Goal: Complete application form

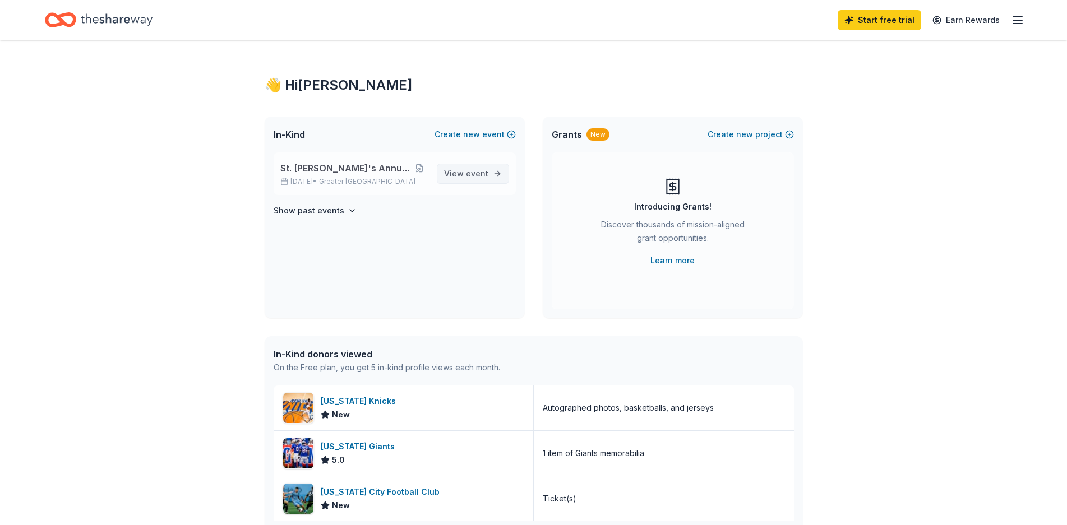
click at [484, 174] on span "event" at bounding box center [477, 174] width 22 height 10
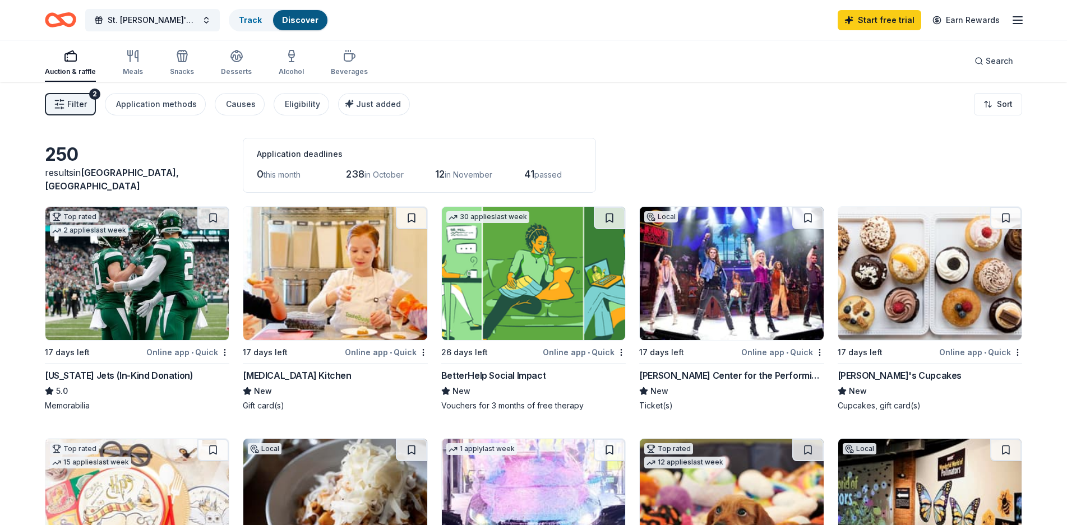
click at [134, 262] on img at bounding box center [136, 273] width 183 height 133
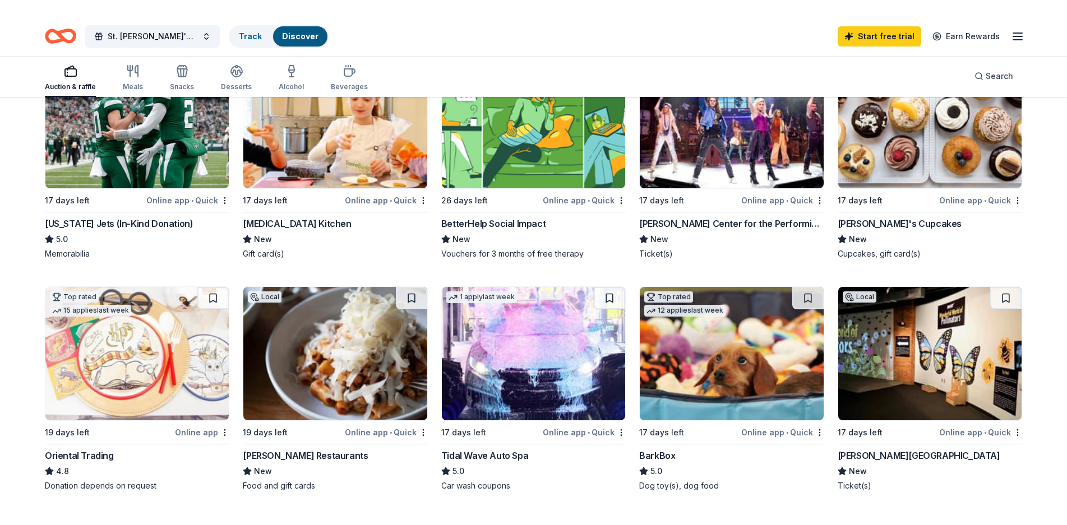
scroll to position [224, 0]
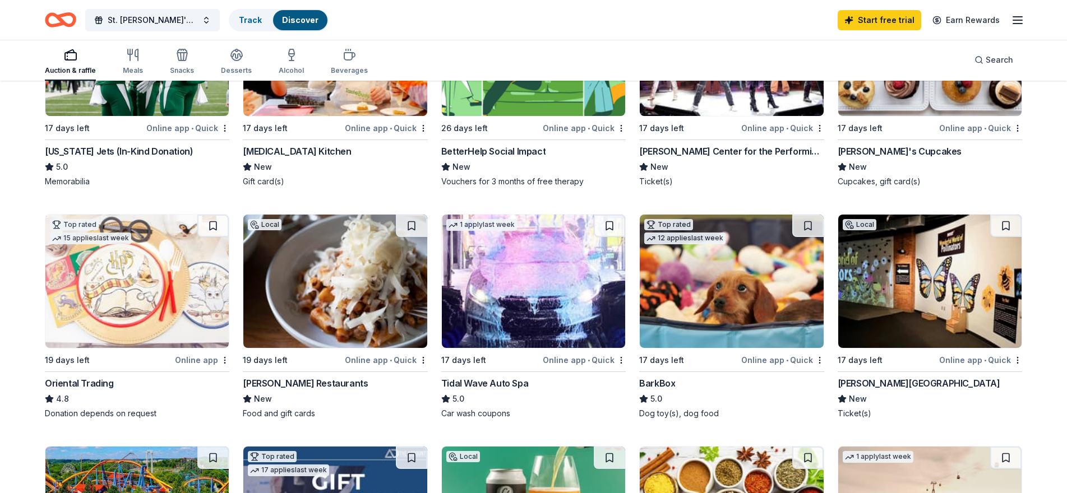
click at [182, 363] on div "Online app" at bounding box center [202, 360] width 54 height 14
click at [729, 295] on img at bounding box center [731, 281] width 183 height 133
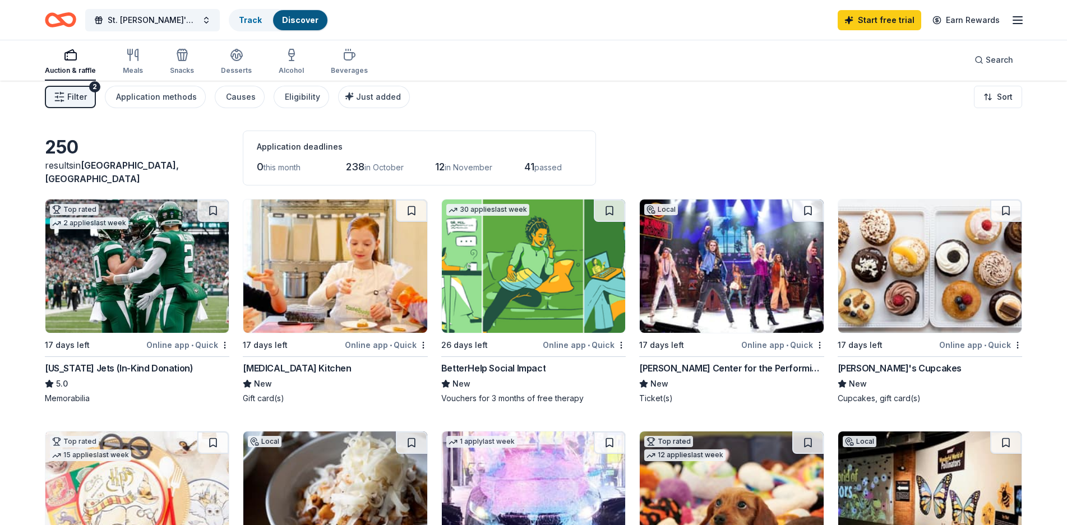
scroll to position [0, 0]
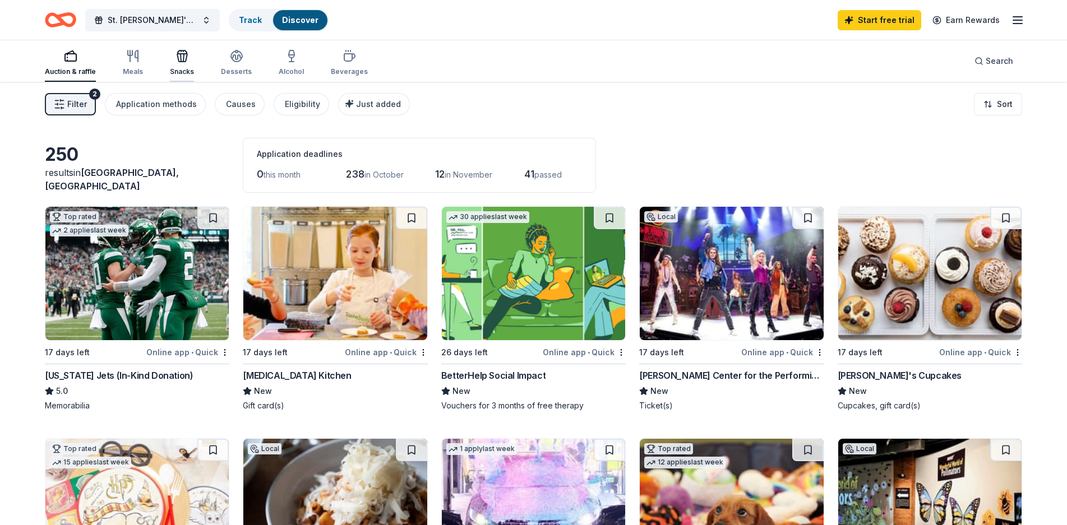
click at [178, 68] on div "Snacks" at bounding box center [182, 71] width 24 height 9
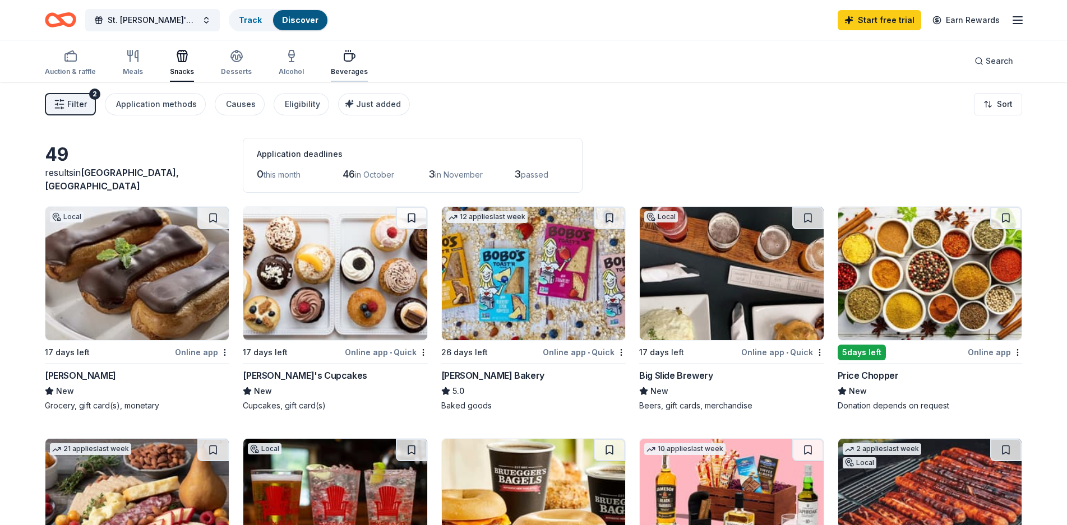
click at [344, 61] on icon "button" at bounding box center [349, 57] width 11 height 7
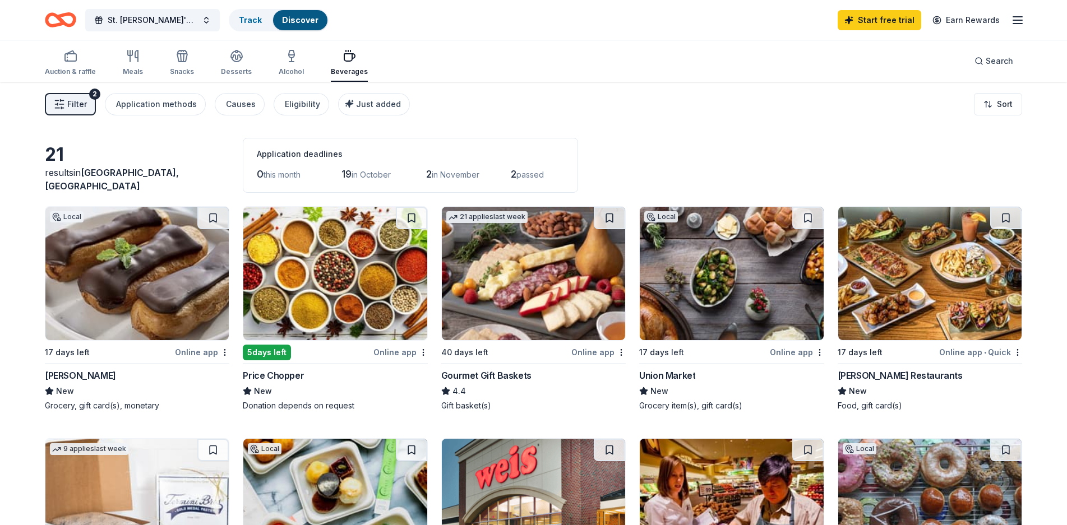
click at [570, 282] on img at bounding box center [533, 273] width 183 height 133
click at [593, 352] on div "Online app" at bounding box center [598, 352] width 54 height 14
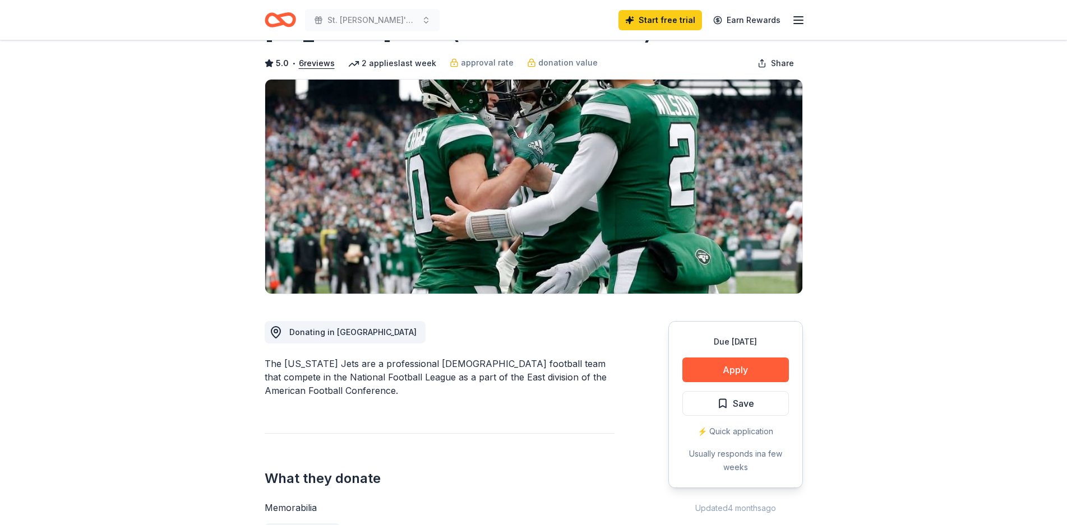
scroll to position [224, 0]
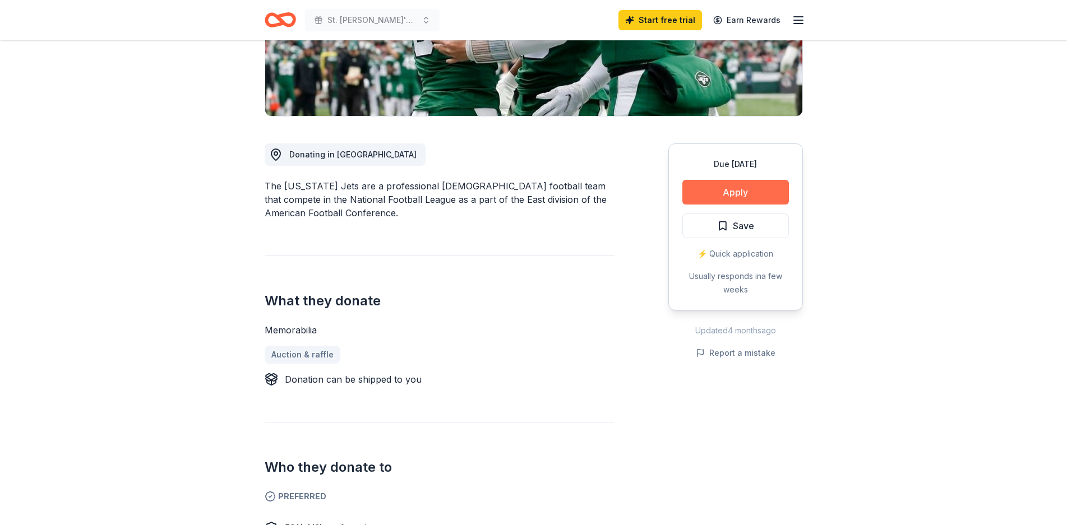
click at [759, 191] on button "Apply" at bounding box center [735, 192] width 107 height 25
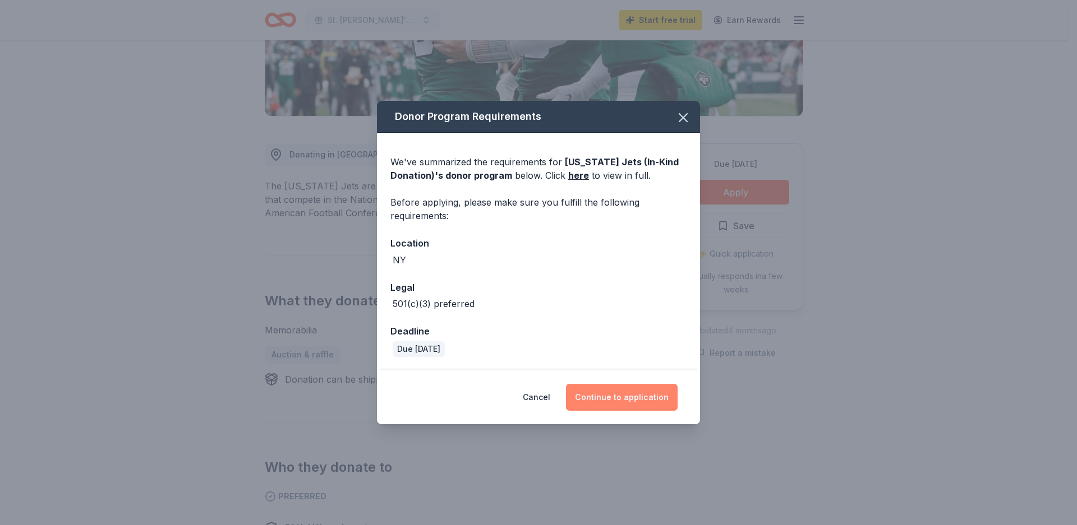
click at [655, 394] on button "Continue to application" at bounding box center [622, 397] width 112 height 27
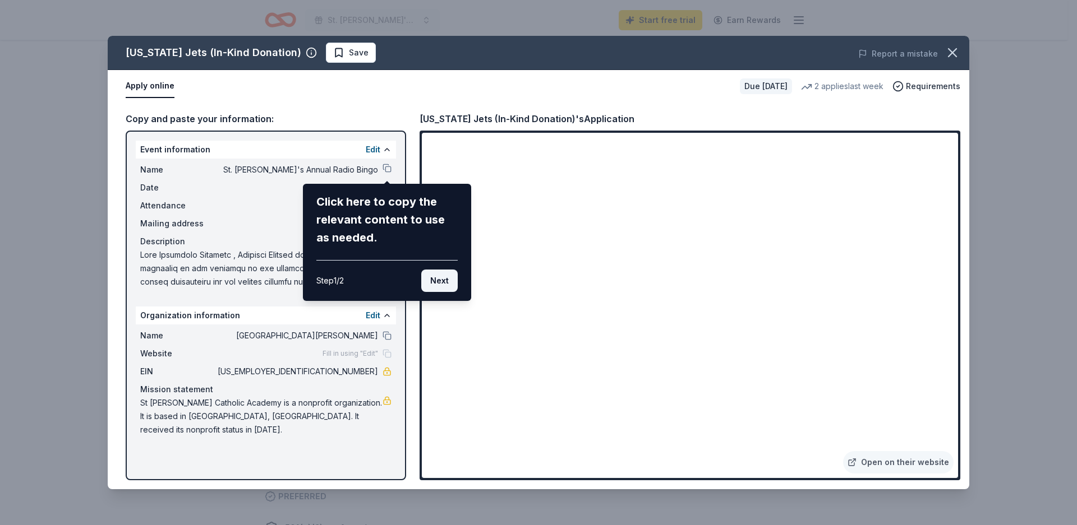
click at [448, 287] on button "Next" at bounding box center [439, 281] width 36 height 22
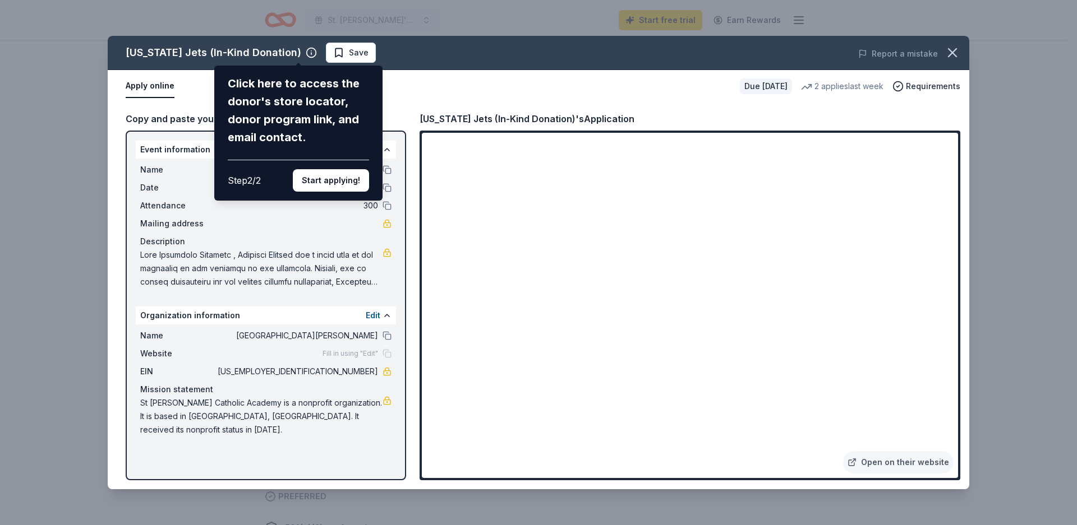
drag, startPoint x: 327, startPoint y: 373, endPoint x: 372, endPoint y: 374, distance: 45.4
click at [372, 374] on div "New York Jets (In-Kind Donation) Click here to access the donor's store locator…" at bounding box center [538, 263] width 861 height 454
drag, startPoint x: 376, startPoint y: 372, endPoint x: 336, endPoint y: 373, distance: 39.8
click at [336, 373] on div "New York Jets (In-Kind Donation) Click here to access the donor's store locator…" at bounding box center [538, 263] width 861 height 454
click at [930, 435] on div "New York Jets (In-Kind Donation) Click here to access the donor's store locator…" at bounding box center [538, 263] width 861 height 454
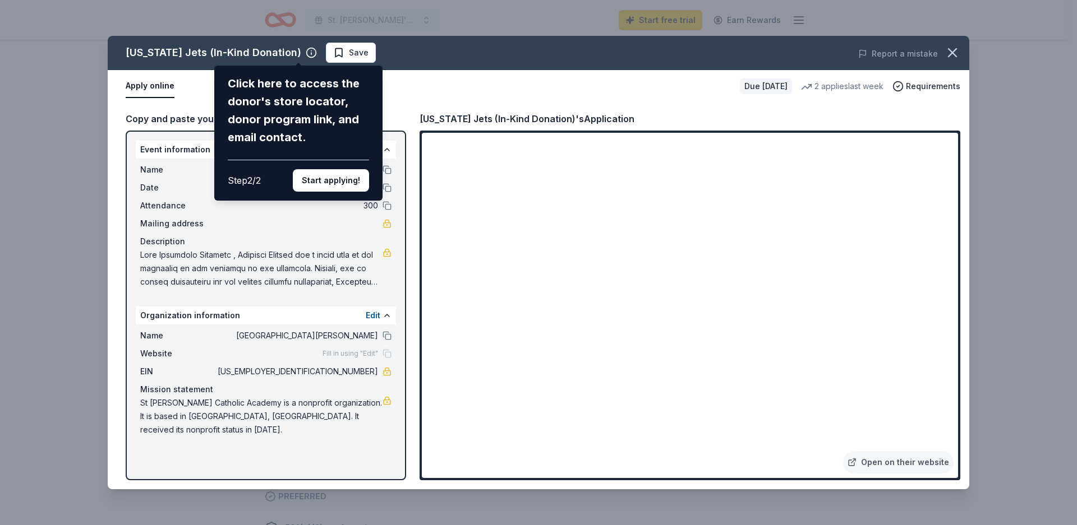
click at [930, 432] on div "New York Jets (In-Kind Donation) Click here to access the donor's store locator…" at bounding box center [538, 263] width 861 height 454
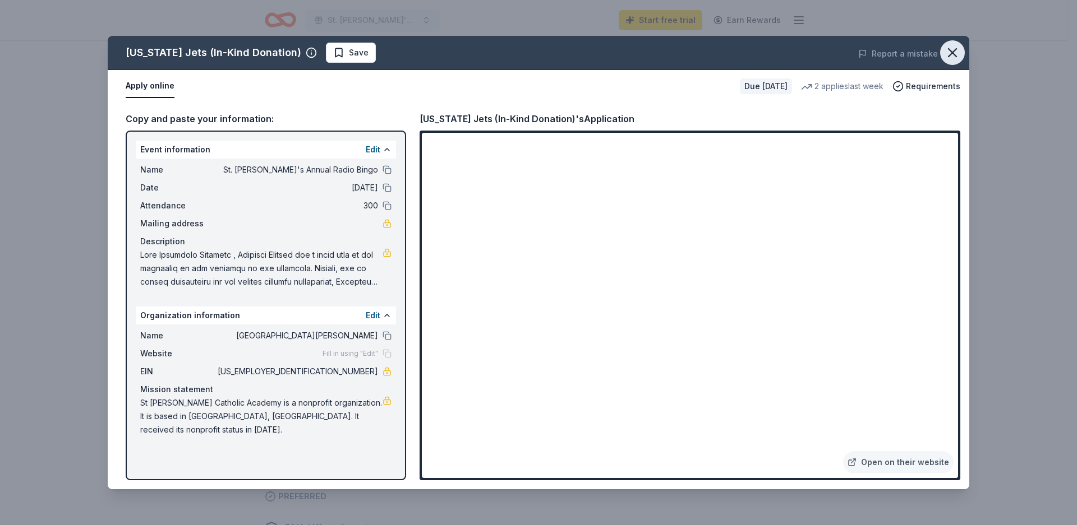
click at [956, 54] on icon "button" at bounding box center [952, 53] width 16 height 16
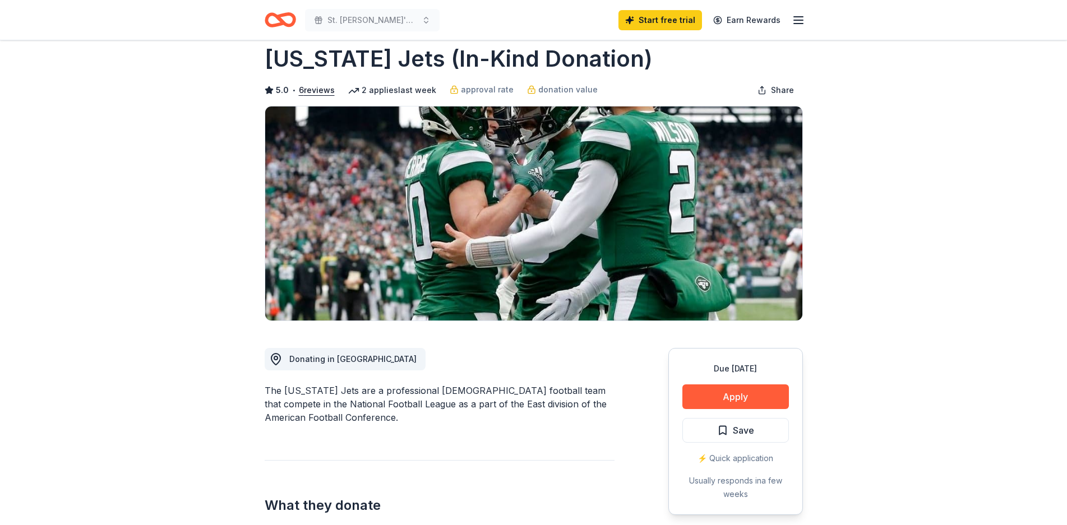
scroll to position [0, 0]
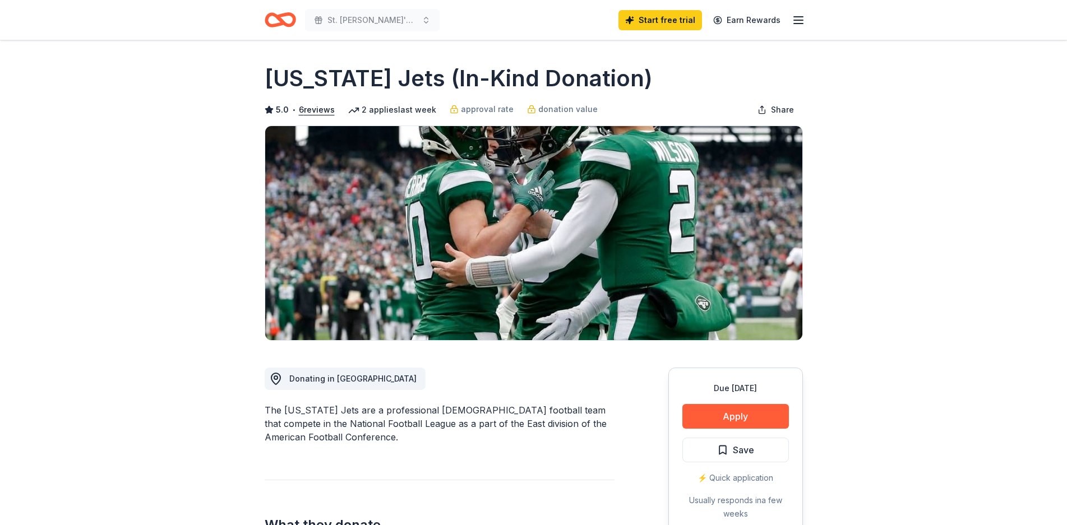
click at [276, 21] on icon "Home" at bounding box center [280, 20] width 31 height 26
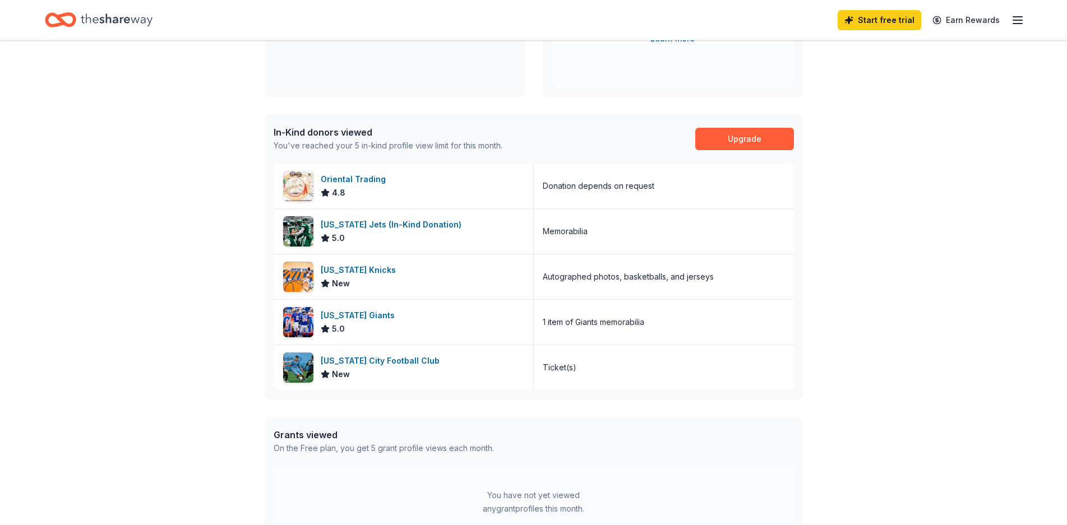
scroll to position [215, 0]
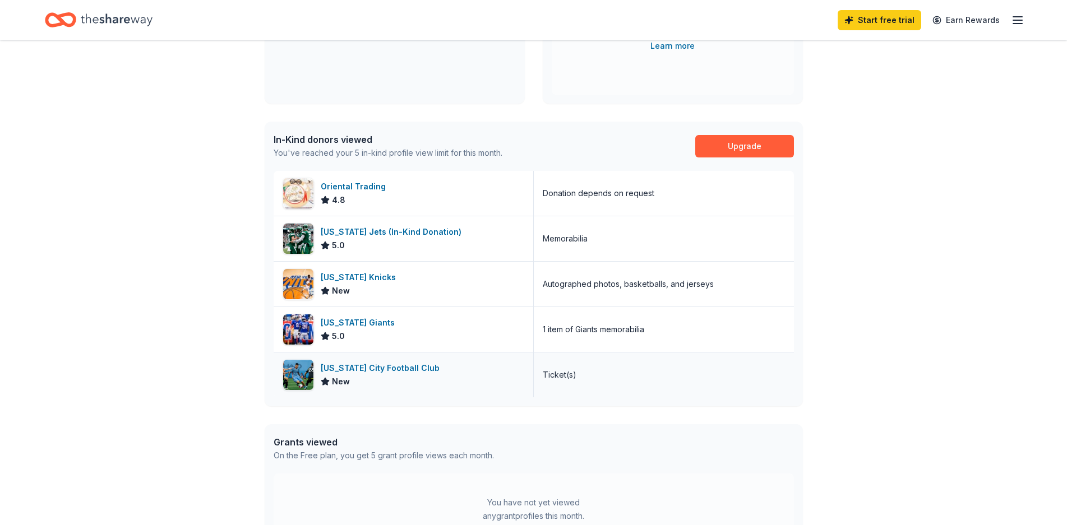
click at [385, 373] on div "New York City Football Club" at bounding box center [382, 368] width 123 height 13
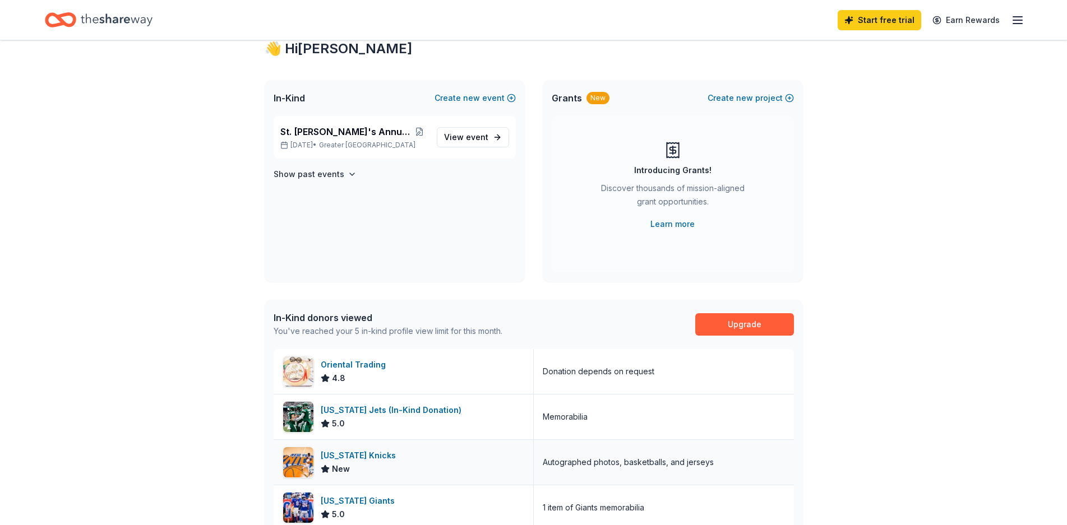
scroll to position [0, 0]
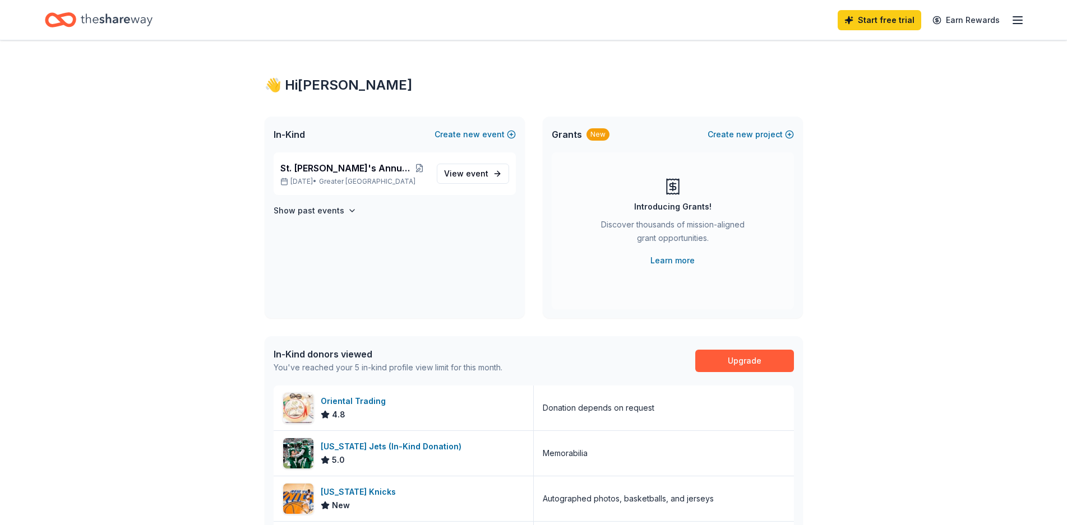
click at [79, 18] on div "Home" at bounding box center [99, 20] width 108 height 26
click at [115, 17] on icon "Home" at bounding box center [117, 19] width 72 height 23
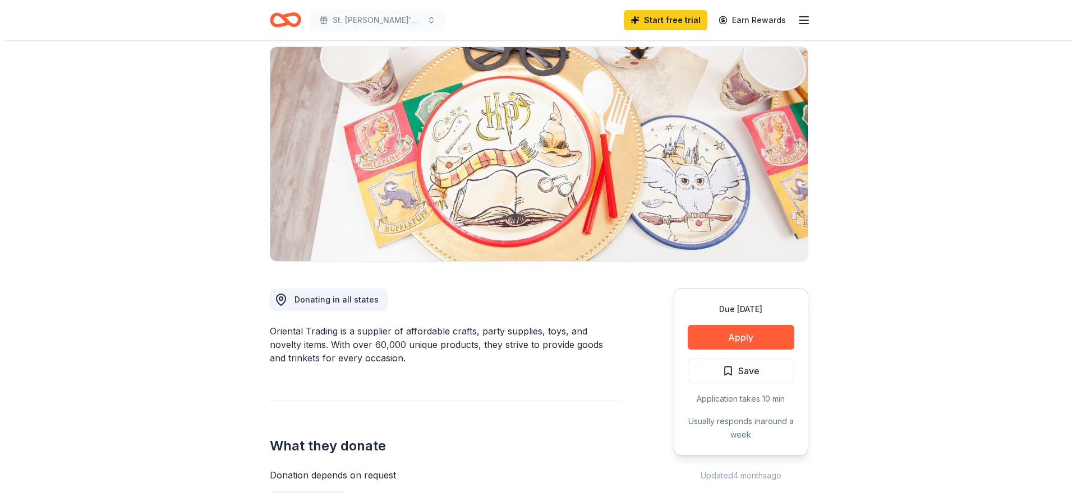
scroll to position [112, 0]
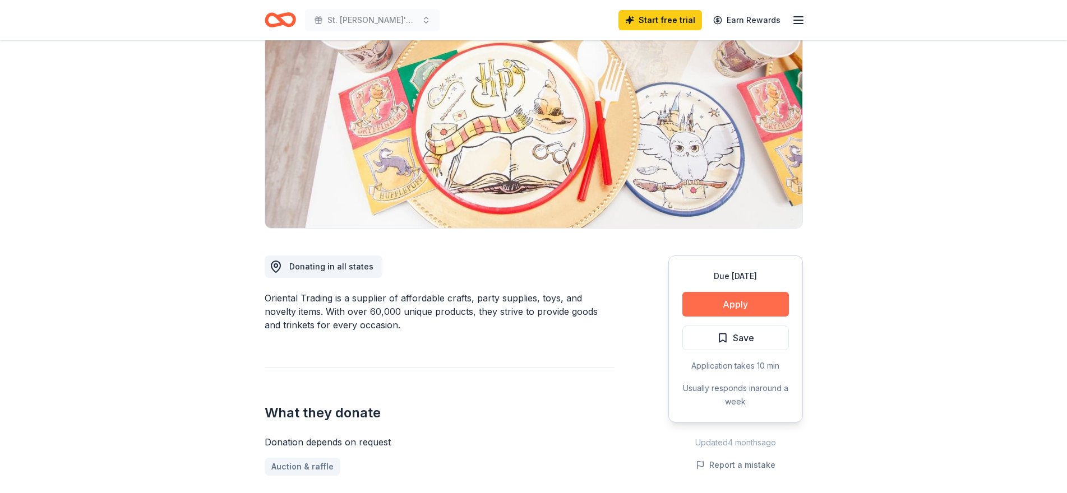
click at [712, 309] on button "Apply" at bounding box center [735, 304] width 107 height 25
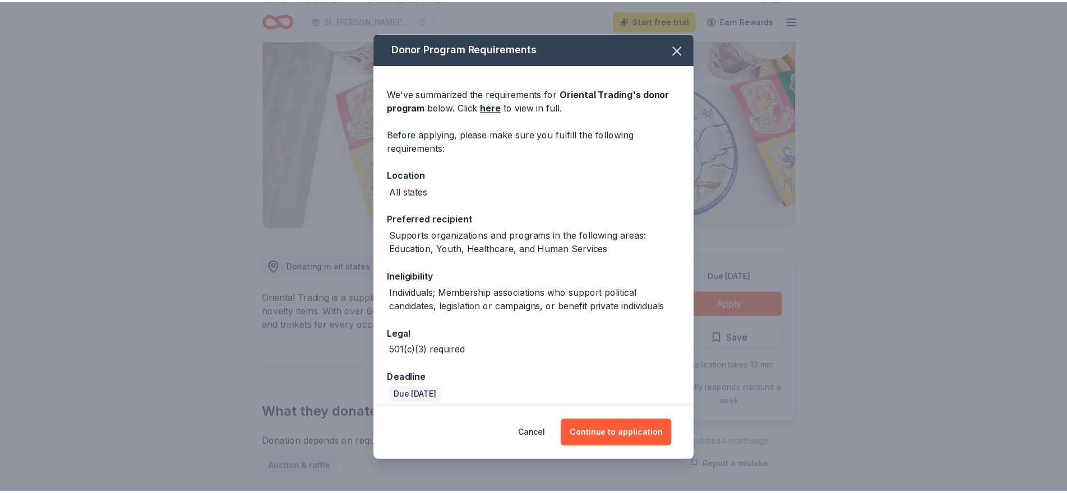
scroll to position [9, 0]
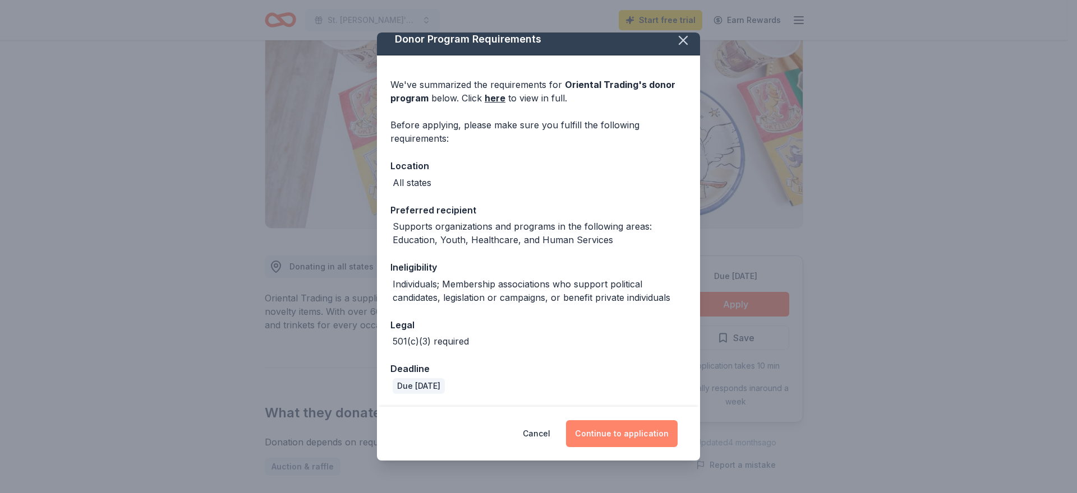
click at [615, 437] on button "Continue to application" at bounding box center [622, 434] width 112 height 27
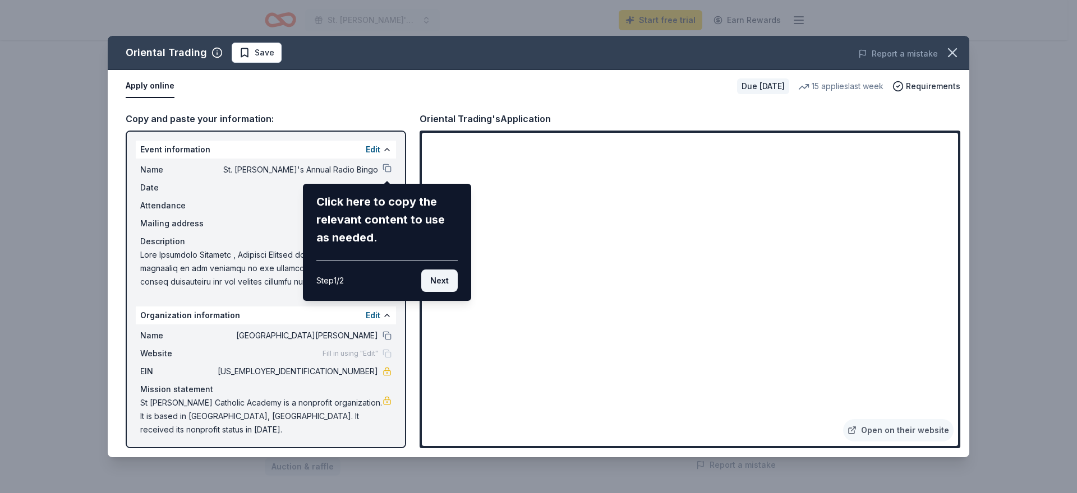
click at [443, 285] on button "Next" at bounding box center [439, 281] width 36 height 22
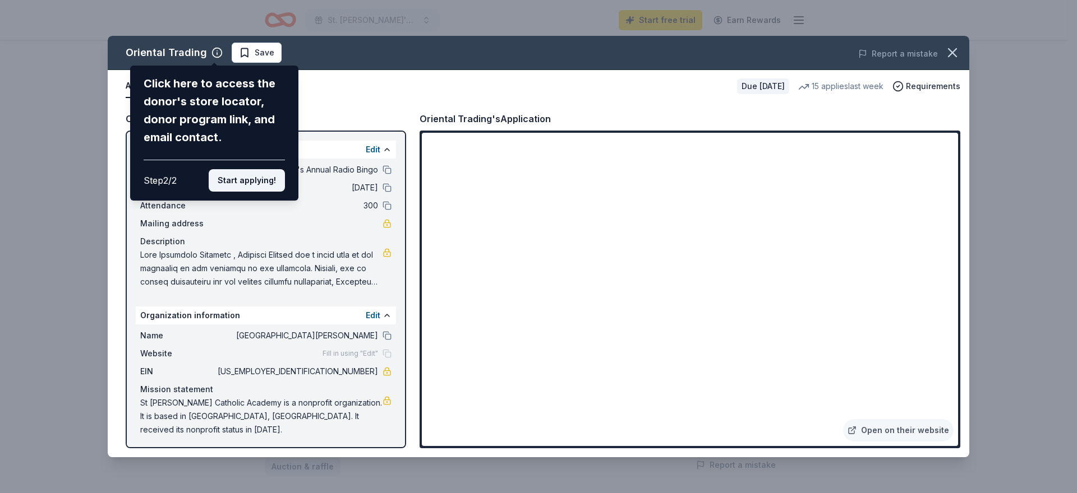
click at [252, 169] on button "Start applying!" at bounding box center [247, 180] width 76 height 22
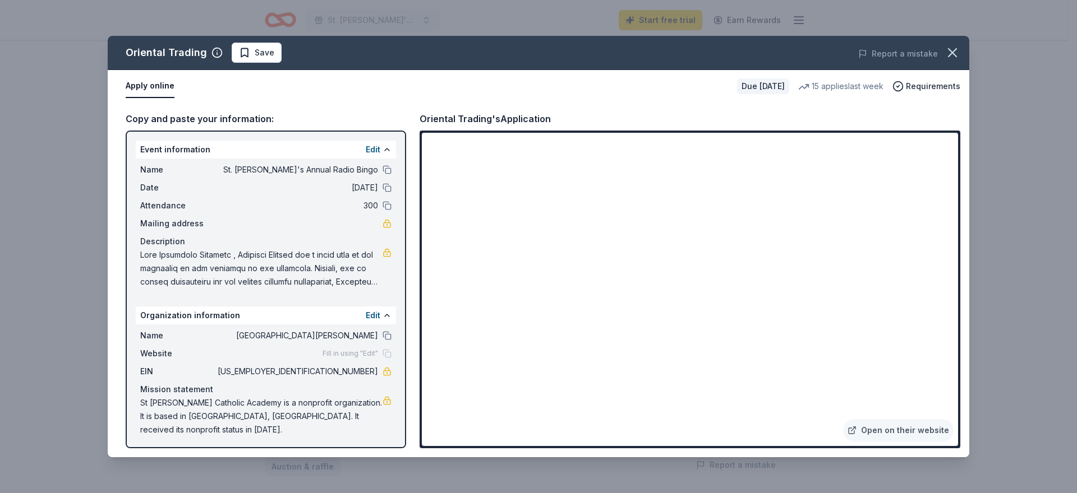
click at [330, 275] on span at bounding box center [261, 268] width 242 height 40
drag, startPoint x: 334, startPoint y: 370, endPoint x: 371, endPoint y: 377, distance: 37.3
click at [364, 375] on span "46-0541155" at bounding box center [296, 371] width 163 height 13
click at [959, 53] on icon "button" at bounding box center [952, 53] width 16 height 16
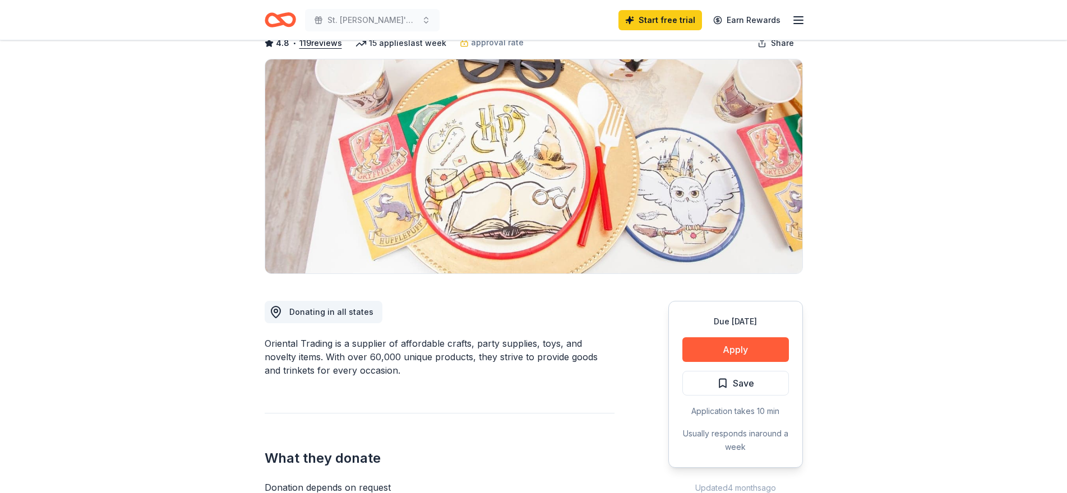
scroll to position [0, 0]
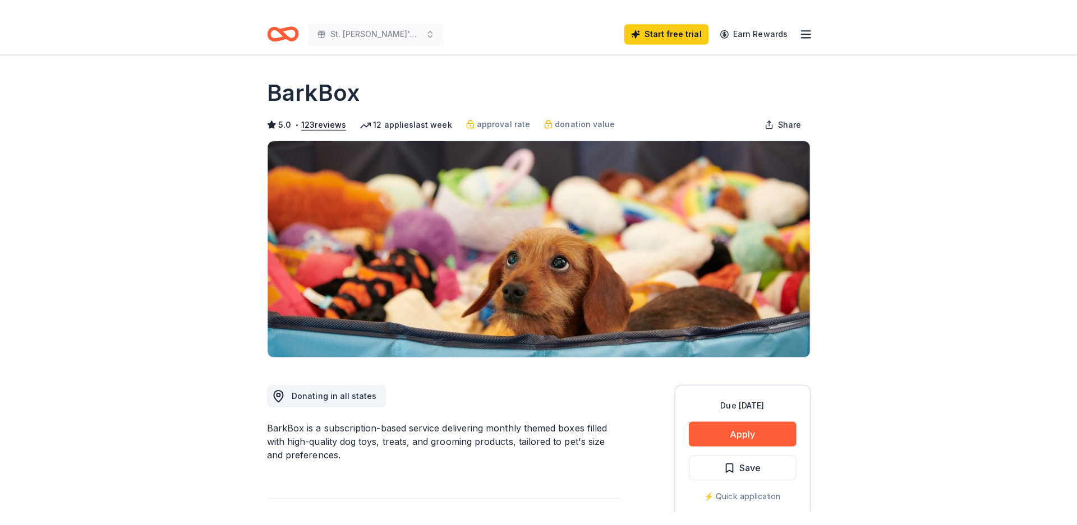
scroll to position [56, 0]
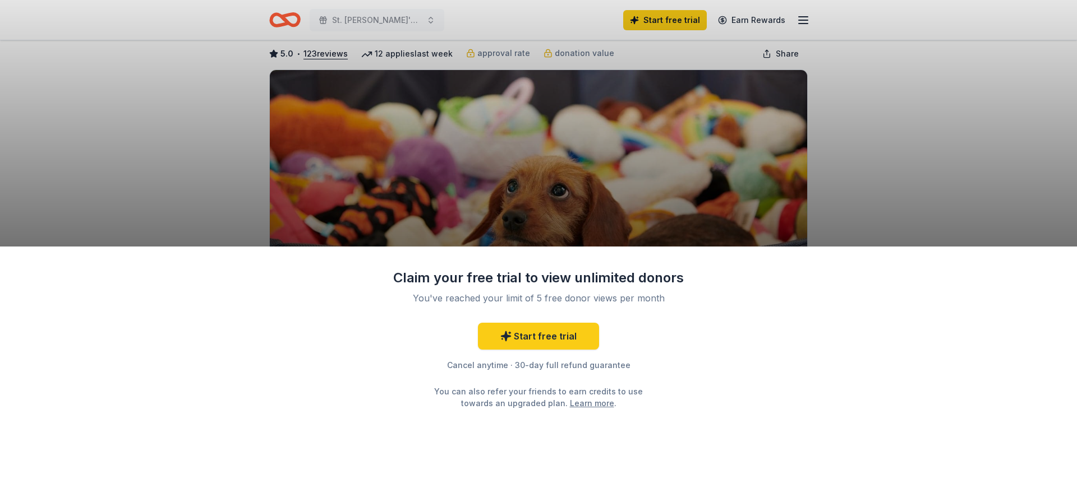
click at [975, 193] on div "Claim your free trial to view unlimited donors You've reached your limit of 5 f…" at bounding box center [538, 246] width 1077 height 493
click at [905, 169] on div "Claim your free trial to view unlimited donors You've reached your limit of 5 f…" at bounding box center [538, 246] width 1077 height 493
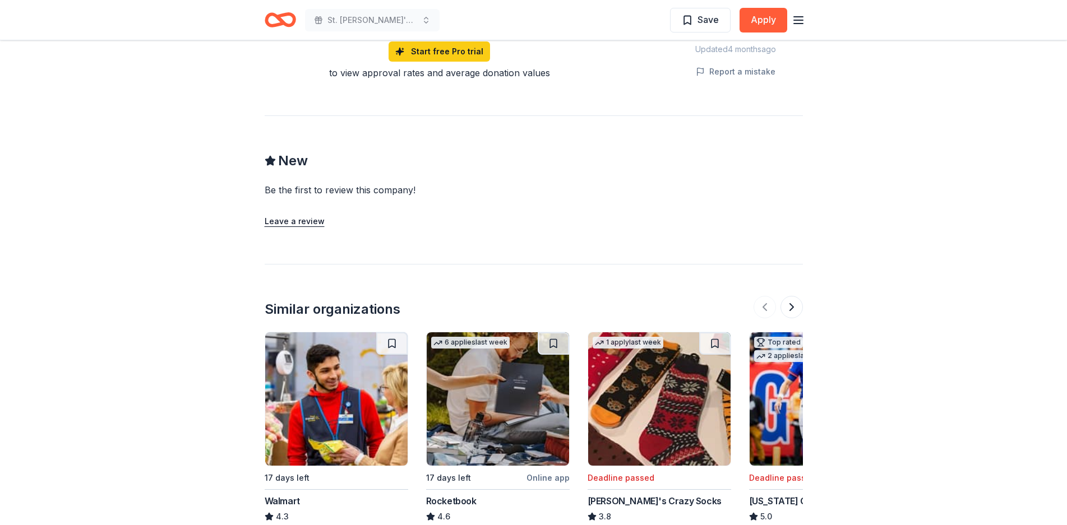
scroll to position [940, 0]
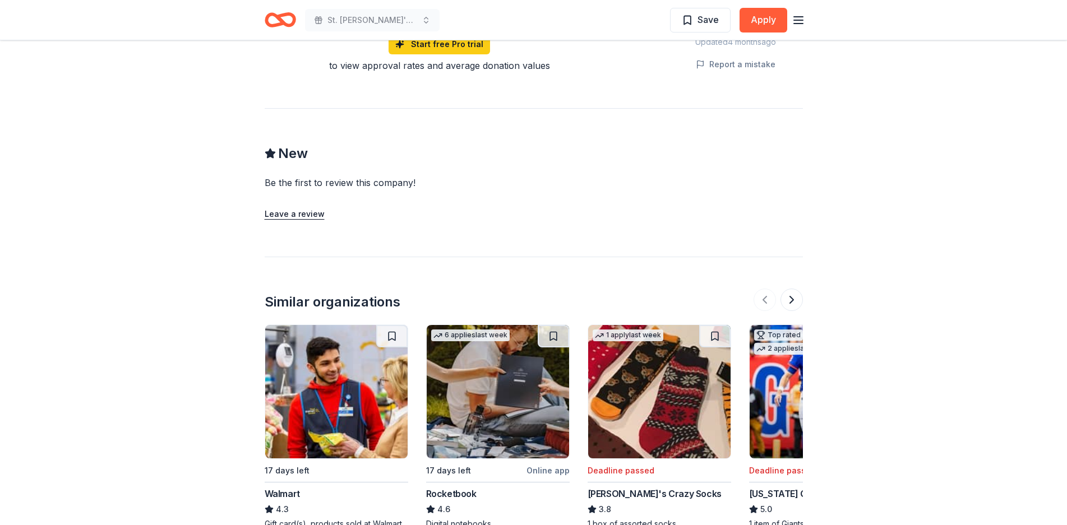
click at [786, 384] on img at bounding box center [821, 391] width 142 height 133
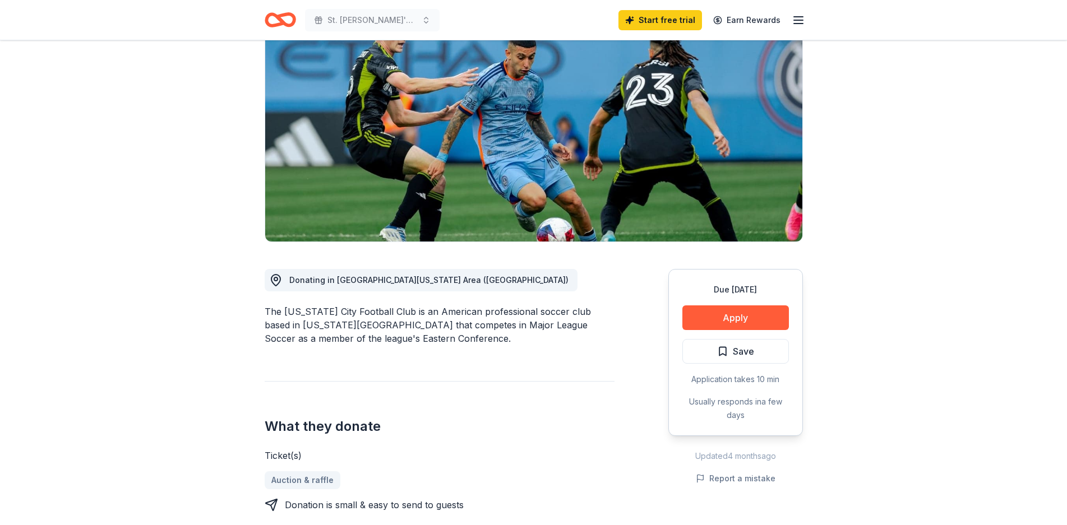
scroll to position [0, 0]
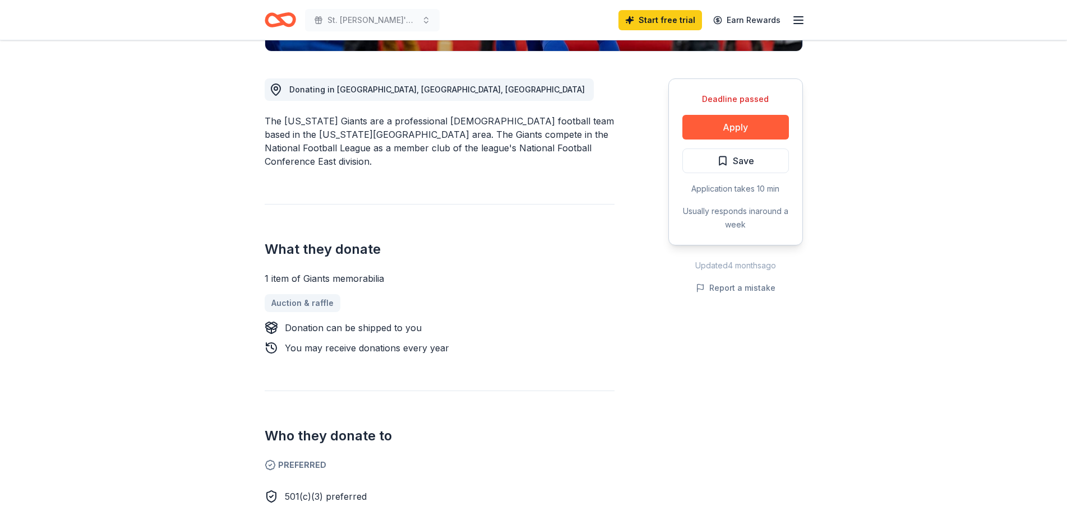
scroll to position [280, 0]
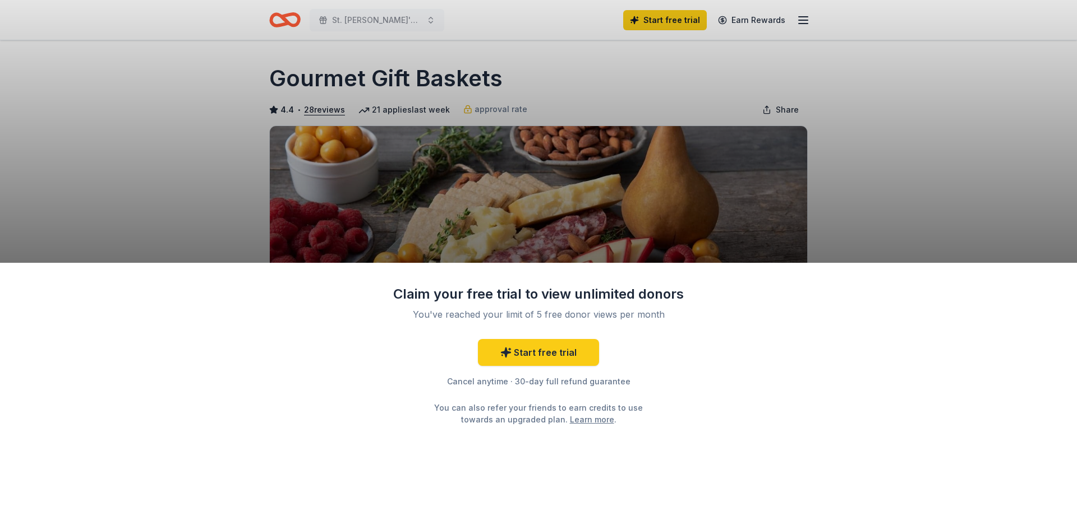
click at [612, 176] on div "Claim your free trial to view unlimited donors You've reached your limit of 5 f…" at bounding box center [538, 262] width 1077 height 525
click at [318, 112] on div "Claim your free trial to view unlimited donors You've reached your limit of 5 f…" at bounding box center [538, 262] width 1077 height 525
